Goal: Task Accomplishment & Management: Manage account settings

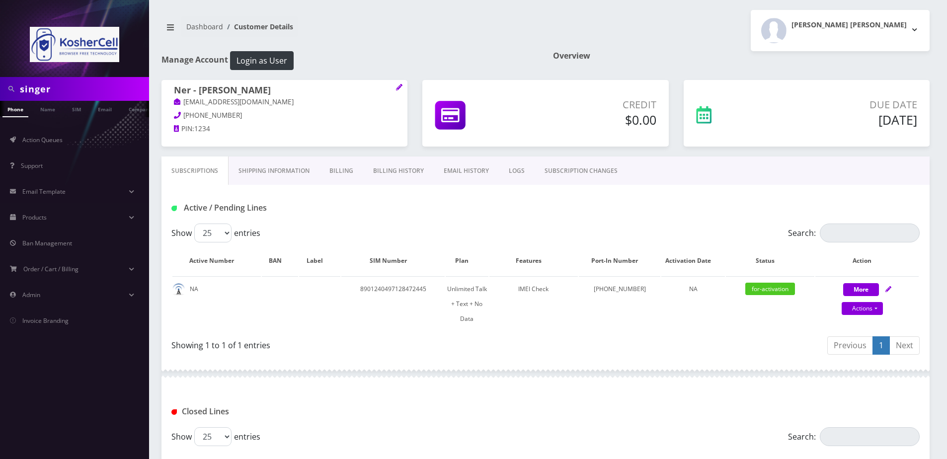
click at [92, 86] on input "singer" at bounding box center [83, 89] width 127 height 19
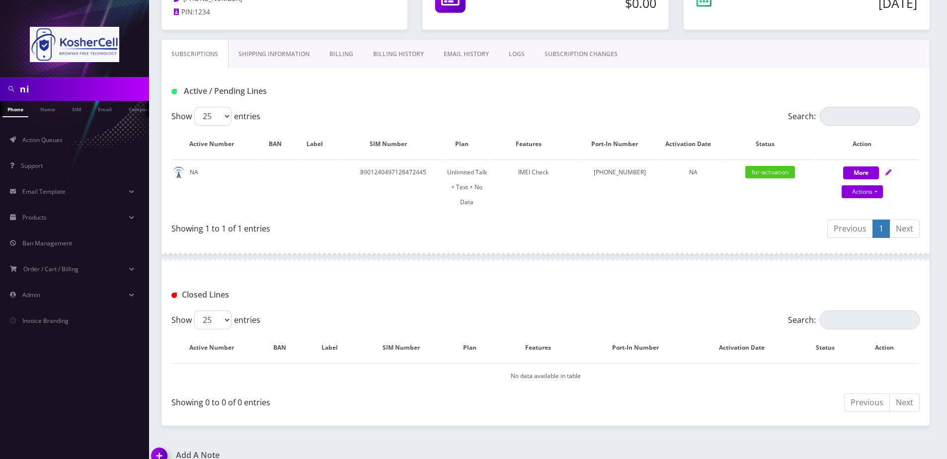
type input "n"
type input "[PERSON_NAME]"
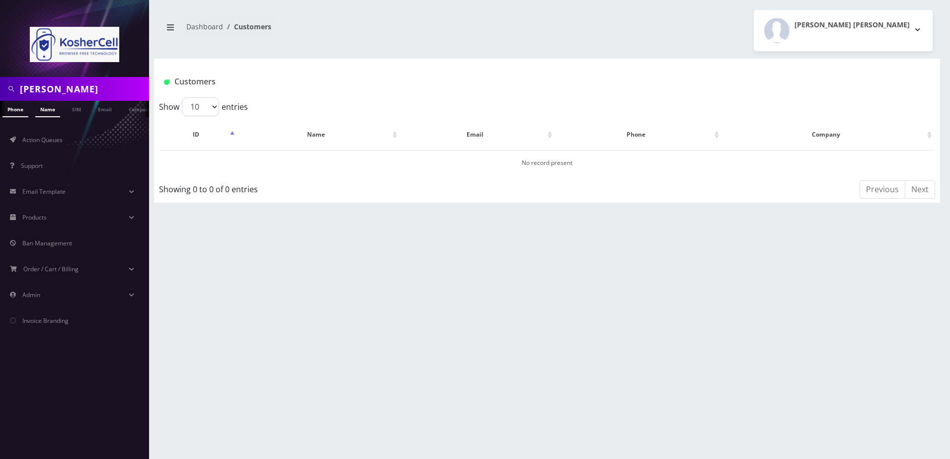
click at [51, 108] on link "Name" at bounding box center [47, 109] width 25 height 16
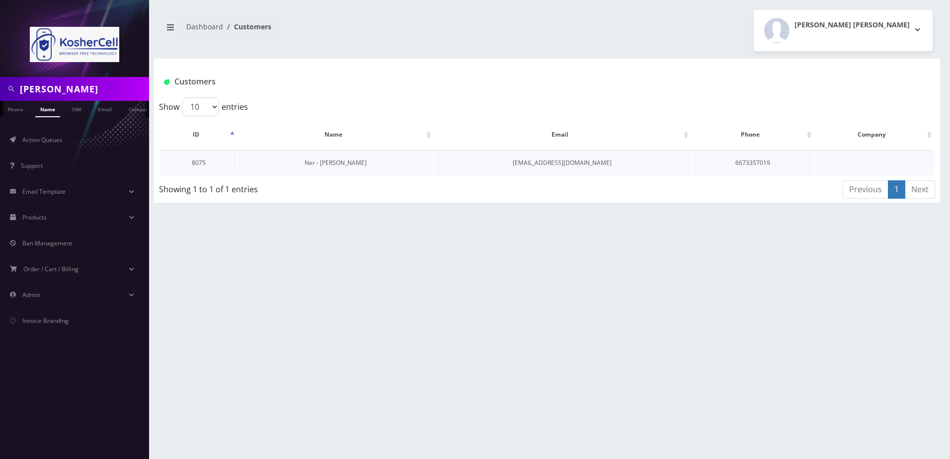
click at [341, 164] on link "Ner - Elazar Moradian" at bounding box center [336, 163] width 62 height 8
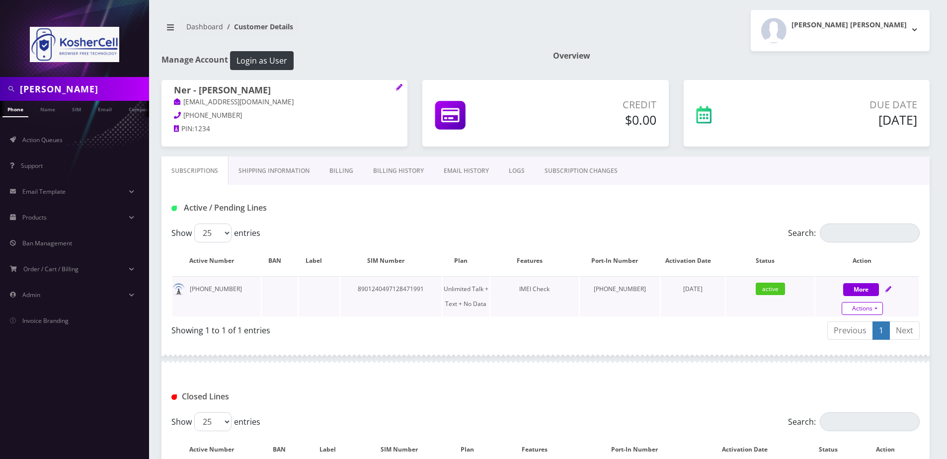
click at [878, 310] on link "Actions" at bounding box center [862, 308] width 41 height 13
select select "363"
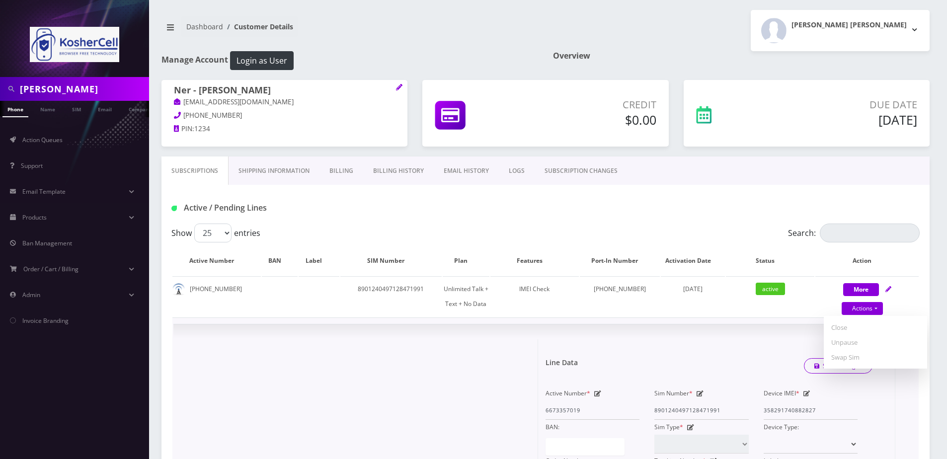
click at [738, 354] on div "Line Data Save Changes" at bounding box center [709, 366] width 342 height 30
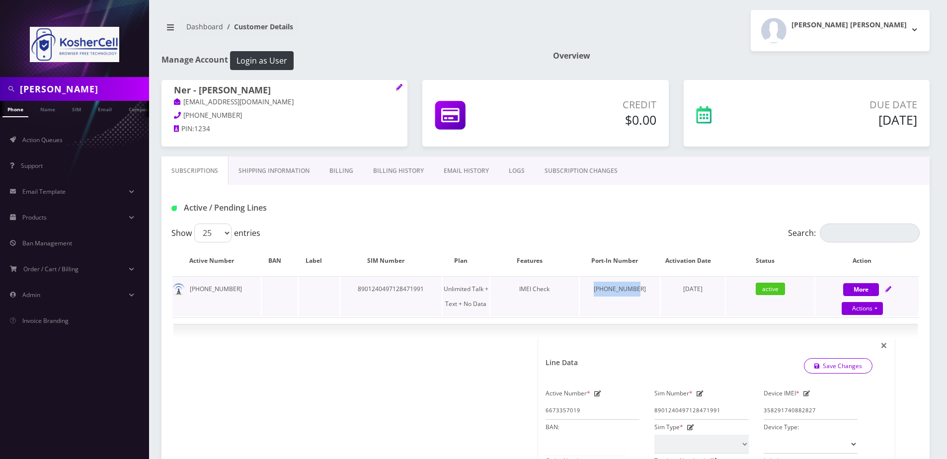
drag, startPoint x: 607, startPoint y: 289, endPoint x: 646, endPoint y: 291, distance: 38.8
click at [646, 291] on td "667-335-7019" at bounding box center [620, 296] width 80 height 40
copy td "667-335-7019"
